Goal: Information Seeking & Learning: Learn about a topic

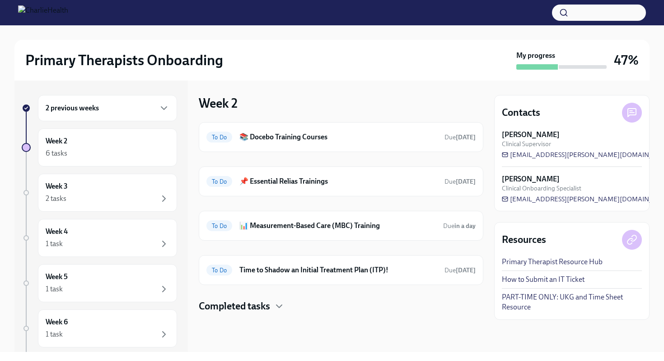
click at [268, 305] on h4 "Completed tasks" at bounding box center [234, 306] width 71 height 14
click at [282, 225] on h6 "📊 Measurement-Based Care (MBC) Training" at bounding box center [338, 226] width 197 height 10
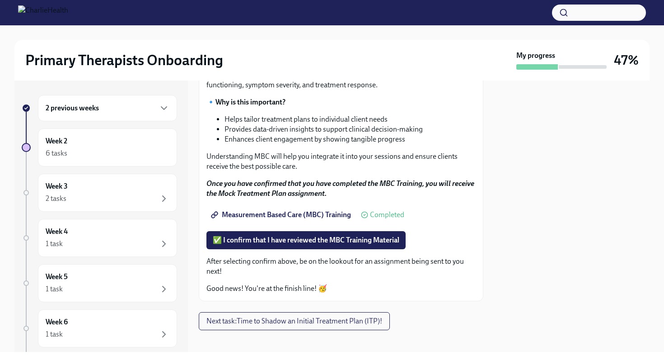
scroll to position [116, 0]
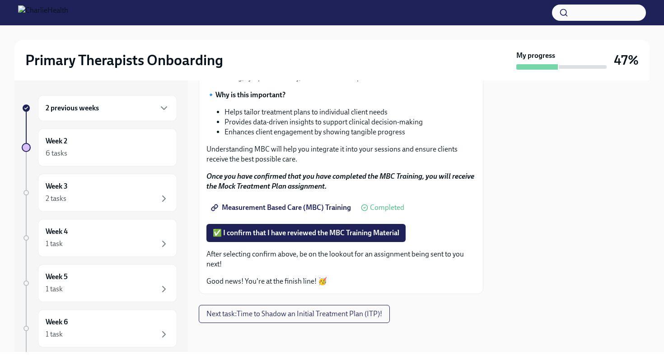
click at [282, 208] on span "Measurement Based Care (MBC) Training" at bounding box center [282, 207] width 138 height 9
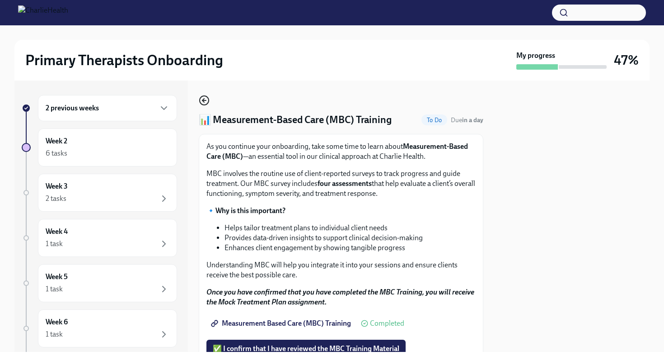
click at [204, 99] on icon "button" at bounding box center [204, 100] width 11 height 11
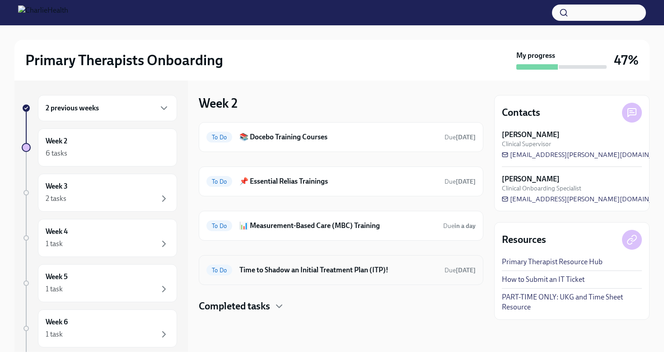
click at [266, 270] on h6 "Time to Shadow an Initial Treatment Plan (ITP)!" at bounding box center [339, 270] width 198 height 10
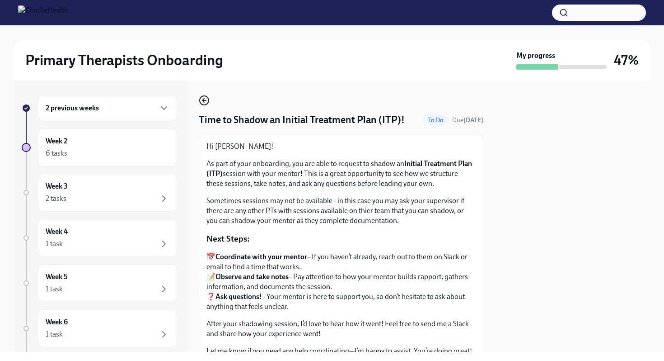
click at [202, 98] on icon "button" at bounding box center [204, 100] width 11 height 11
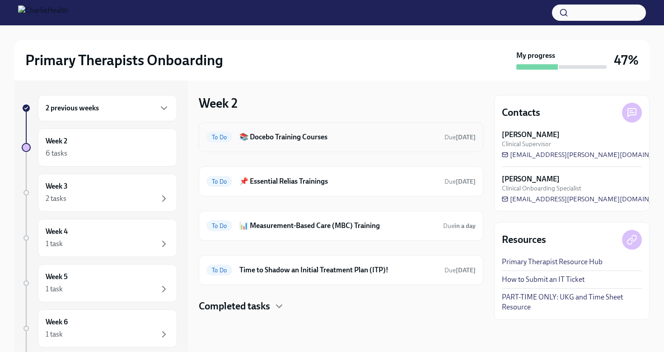
click at [293, 137] on h6 "📚 Docebo Training Courses" at bounding box center [339, 137] width 198 height 10
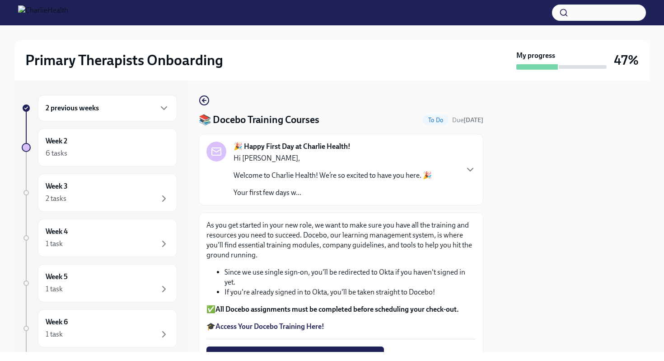
scroll to position [115, 0]
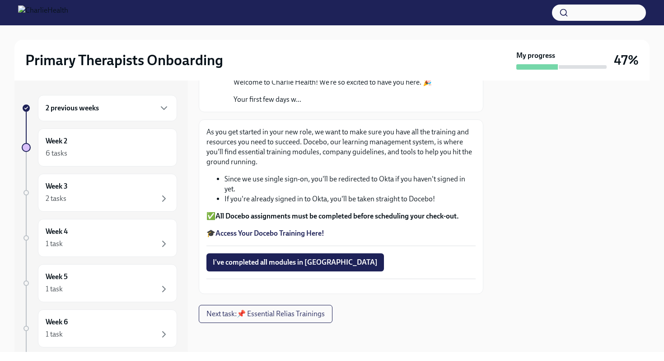
click at [281, 229] on strong "Access Your Docebo Training Here!" at bounding box center [270, 233] width 109 height 9
